Goal: Task Accomplishment & Management: Use online tool/utility

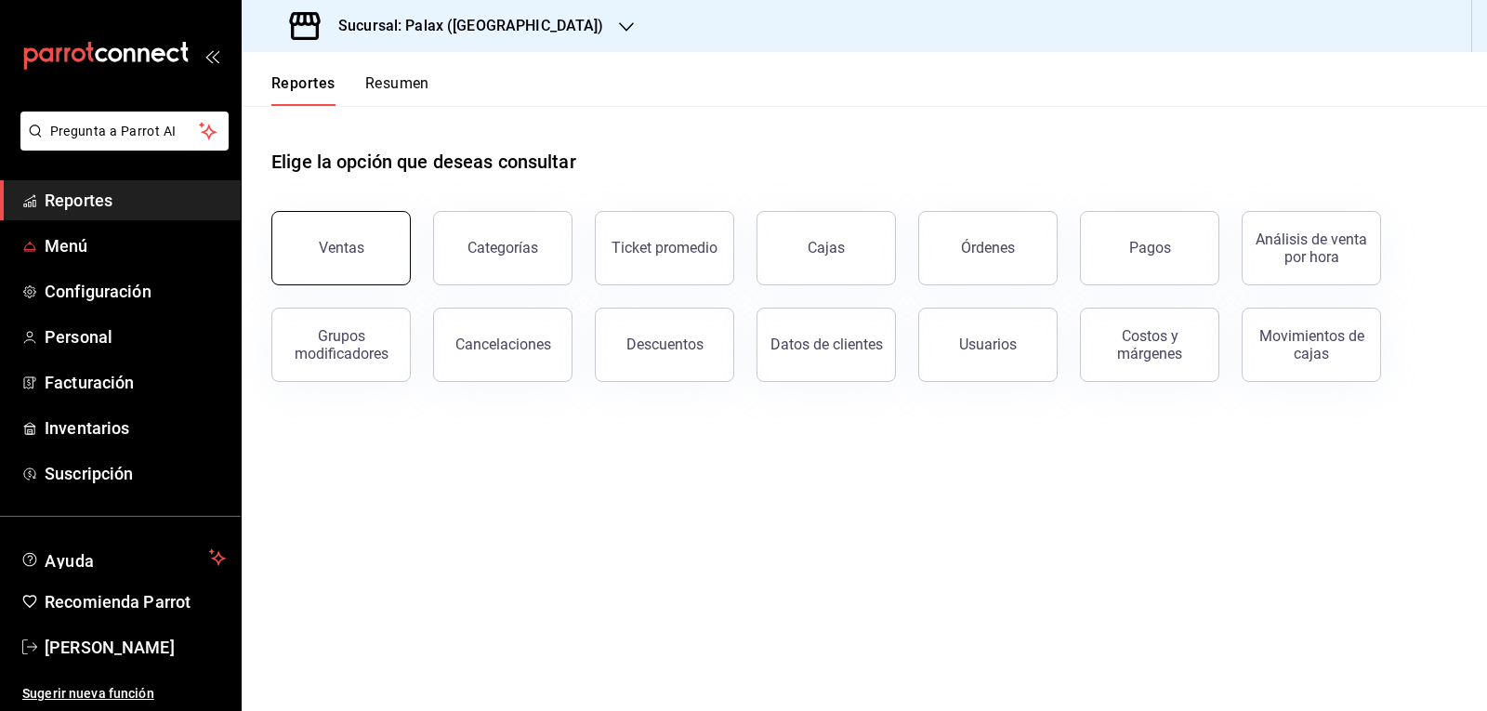
click at [106, 201] on span "Reportes" at bounding box center [135, 200] width 181 height 25
click at [359, 236] on button "Ventas" at bounding box center [340, 248] width 139 height 74
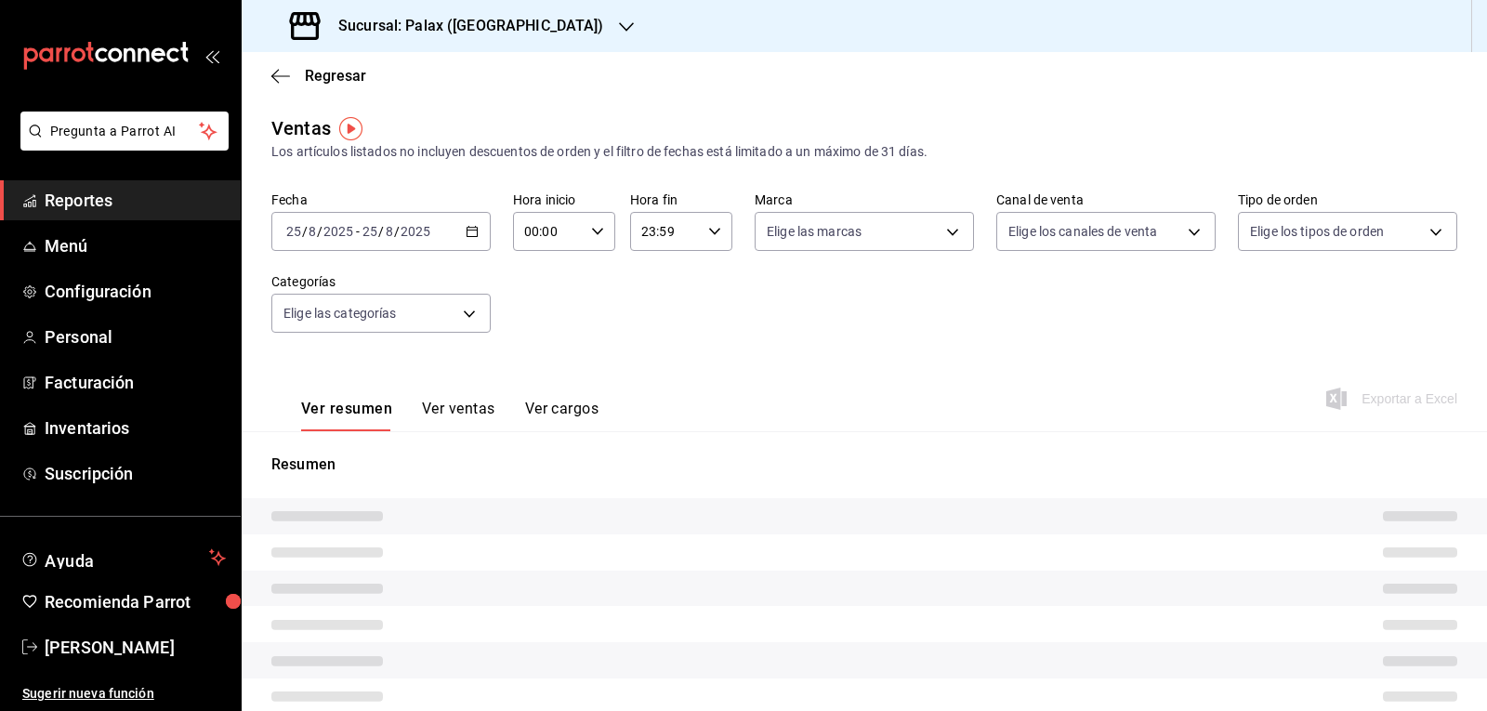
type input "07:00"
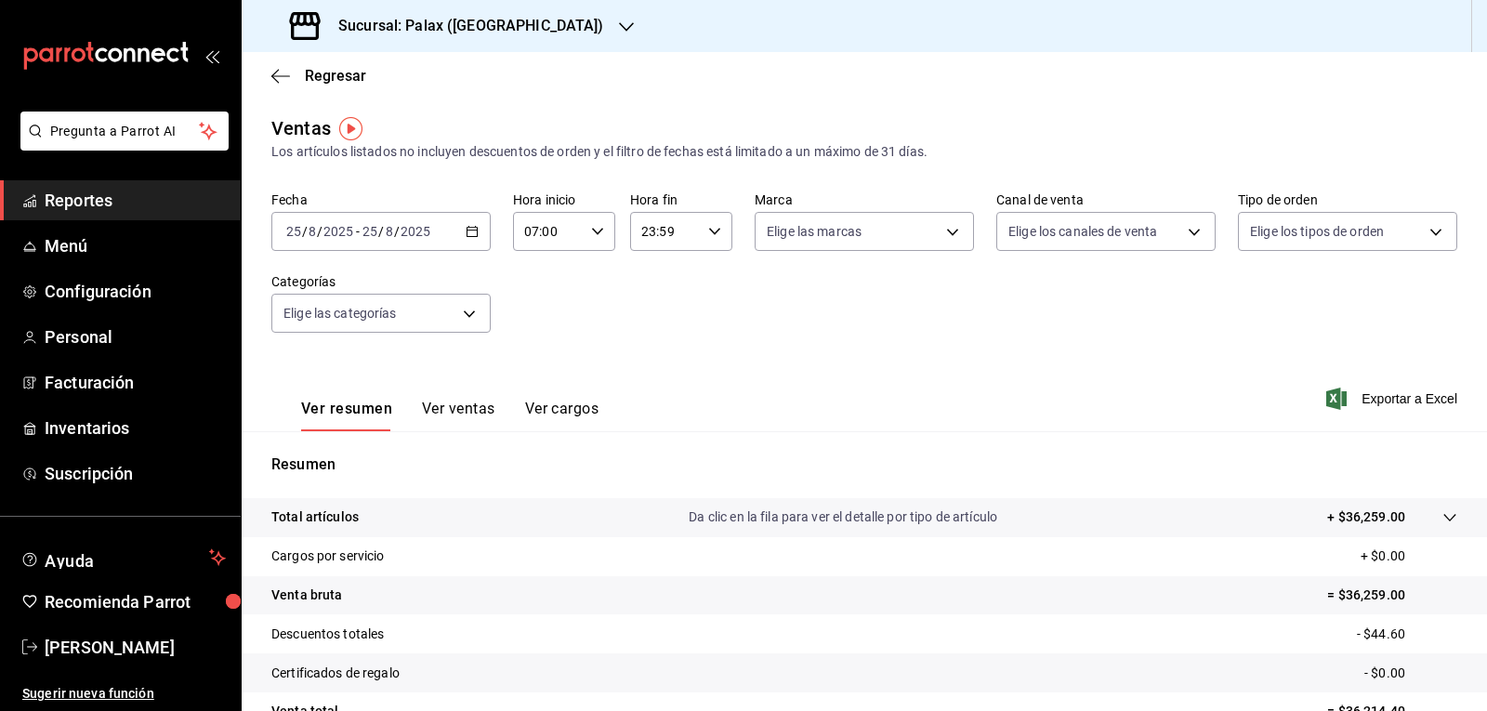
click at [619, 27] on icon "button" at bounding box center [626, 27] width 15 height 15
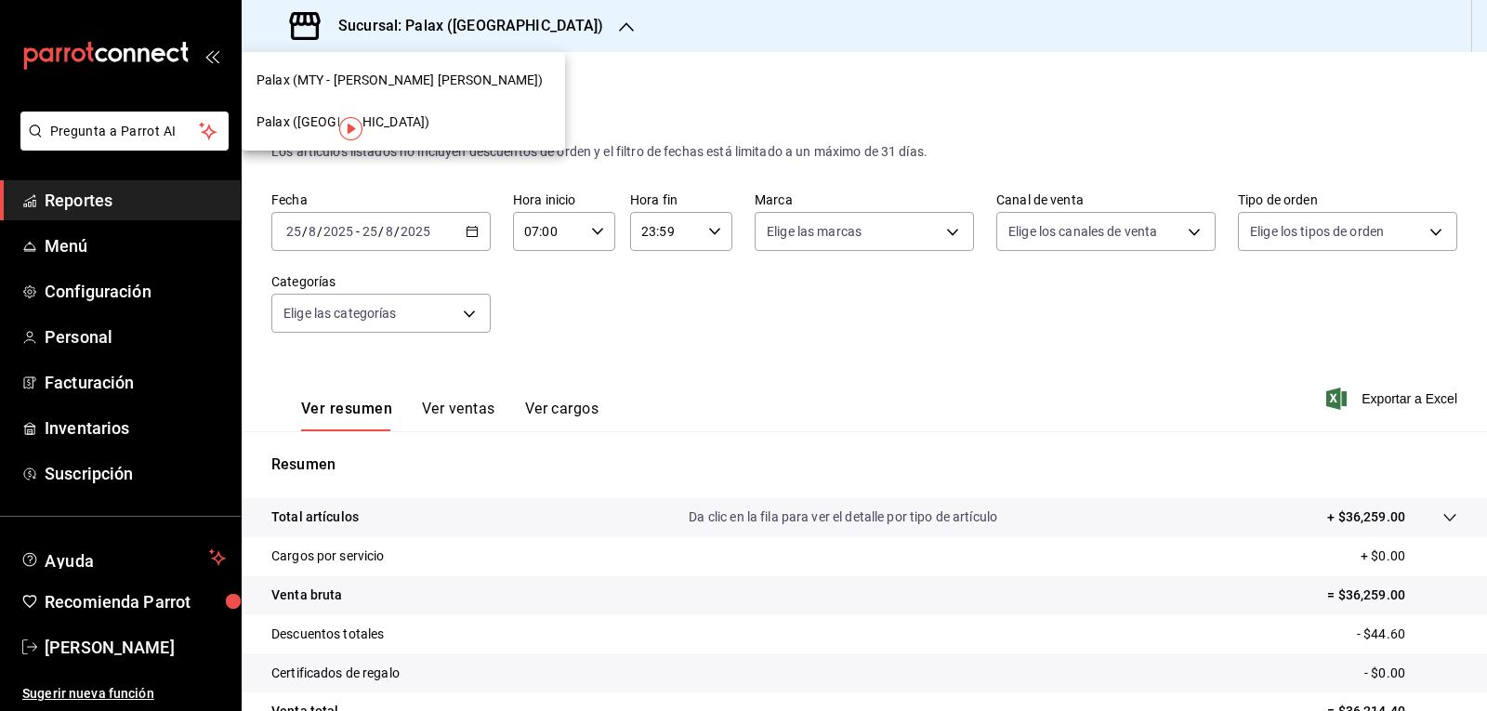
click at [453, 74] on div "Palax (MTY - [PERSON_NAME] [PERSON_NAME])" at bounding box center [403, 81] width 294 height 20
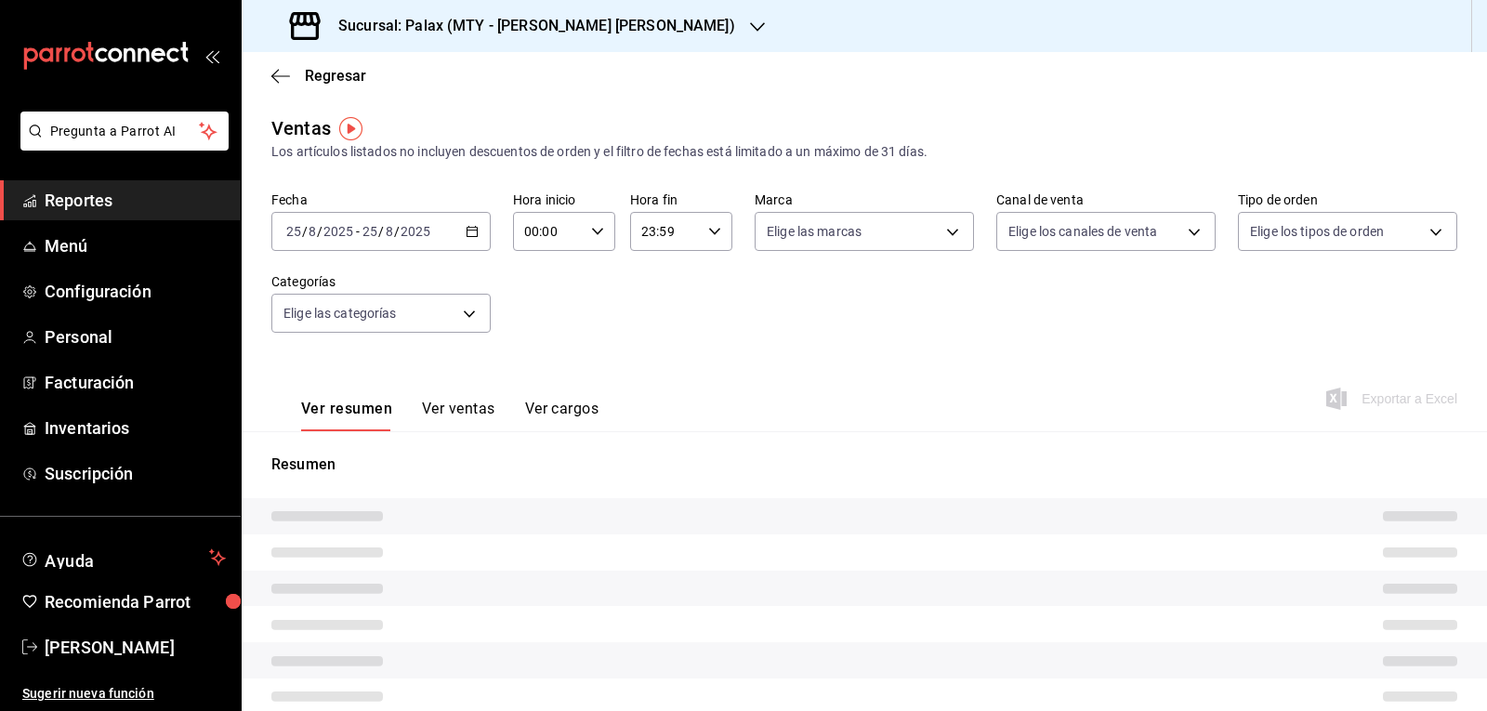
type input "07:00"
